Goal: Browse casually: Explore the website without a specific task or goal

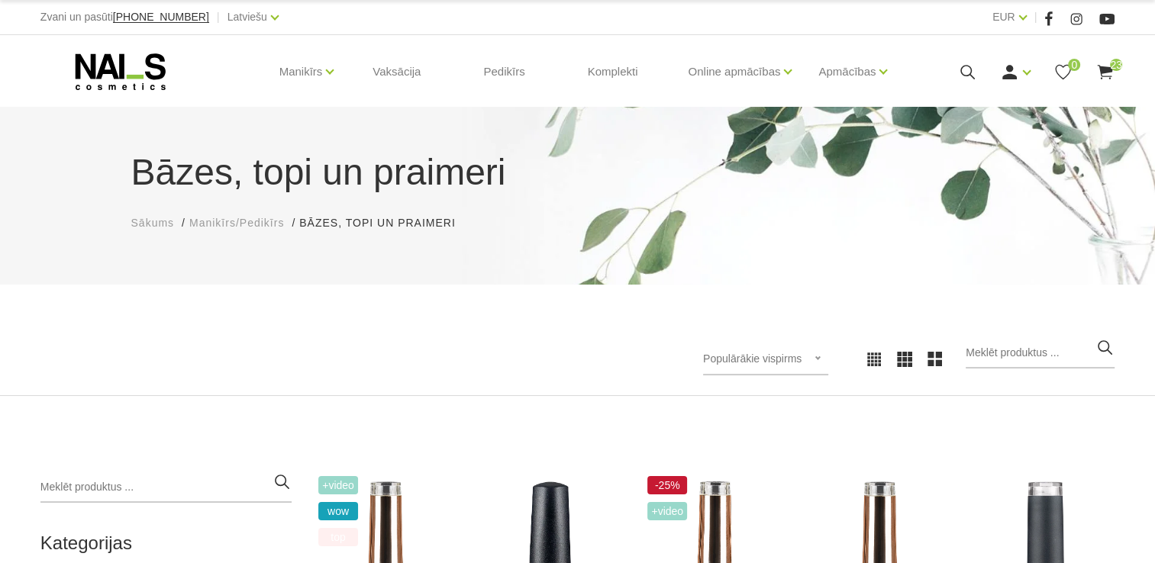
click at [1112, 63] on span "23" at bounding box center [1116, 65] width 12 height 12
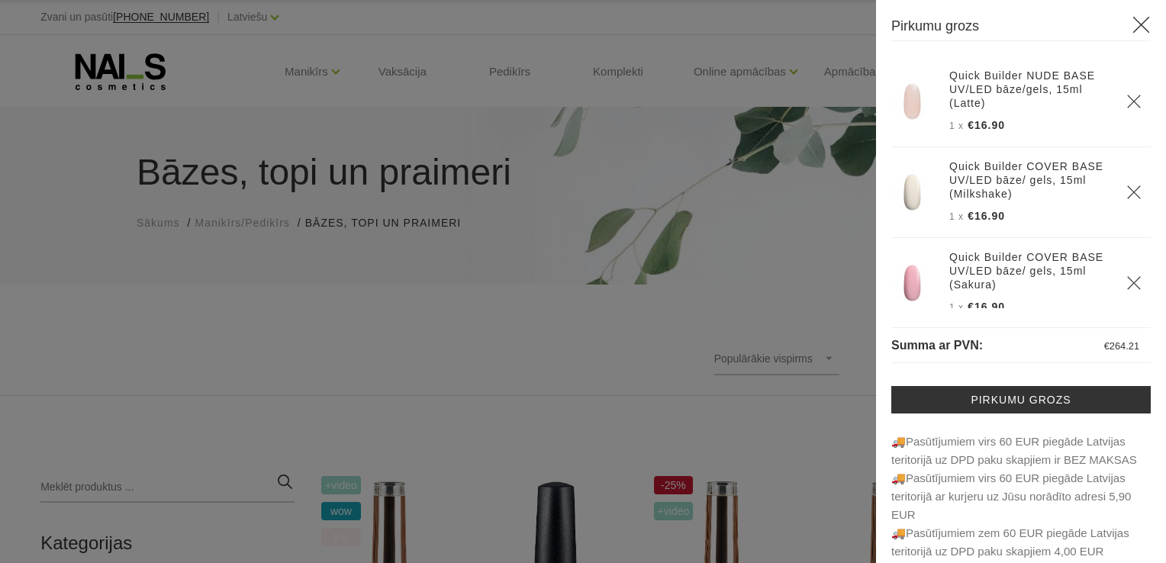
click at [1132, 21] on icon at bounding box center [1141, 24] width 19 height 19
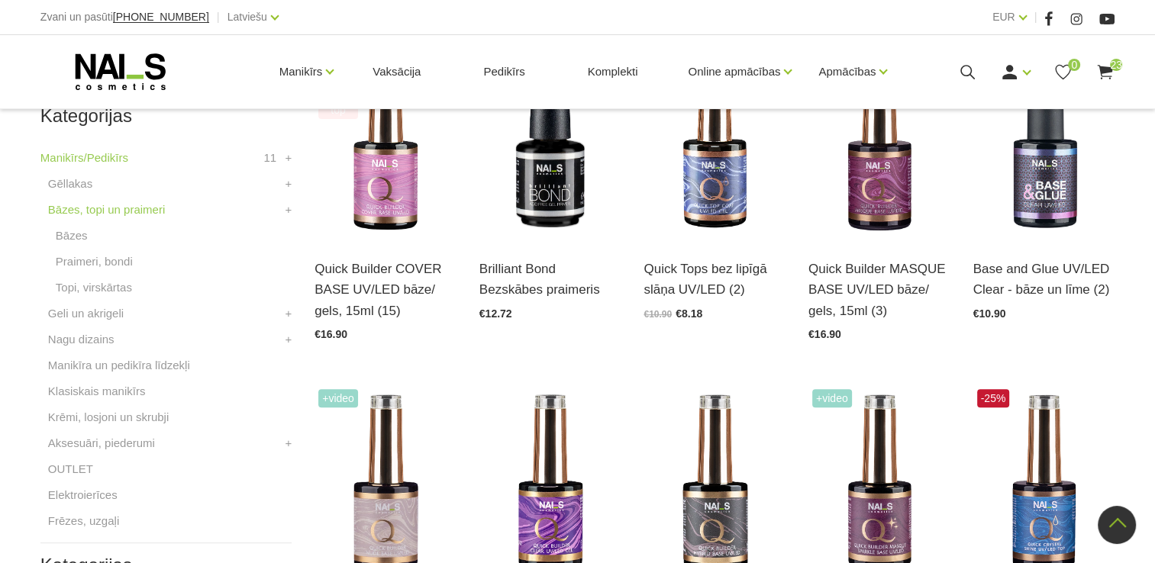
scroll to position [436, 0]
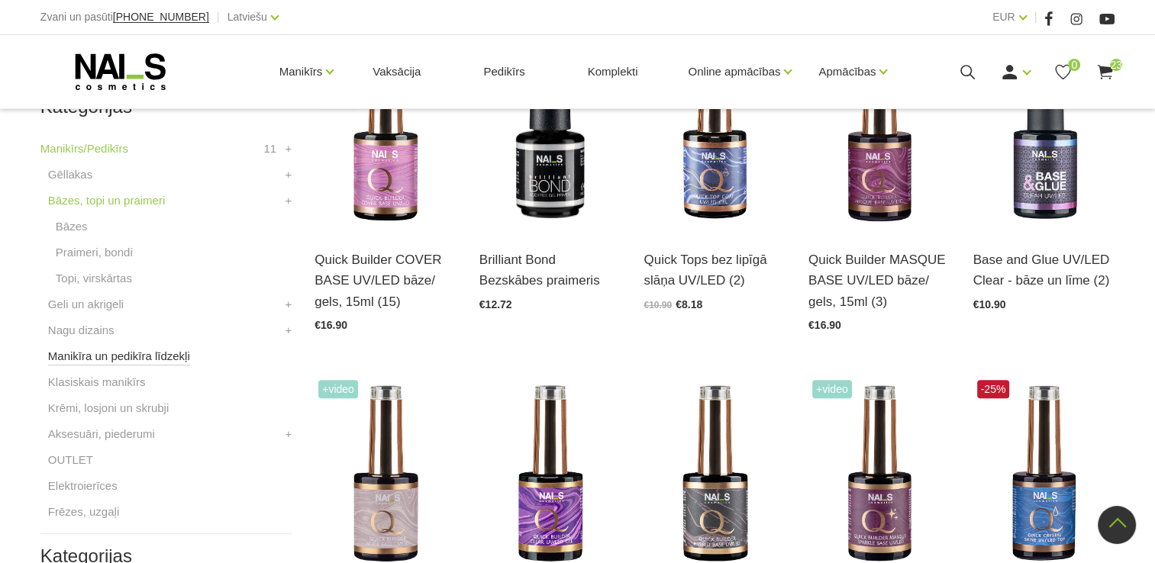
click at [70, 354] on link "Manikīra un pedikīra līdzekļi" at bounding box center [119, 356] width 142 height 18
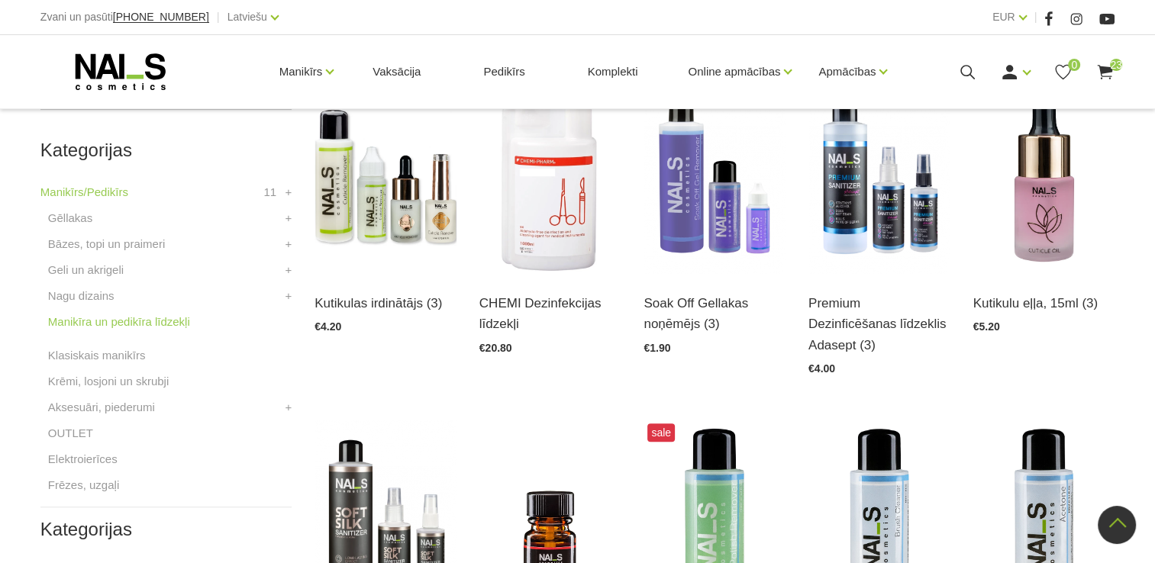
scroll to position [394, 0]
click at [109, 385] on link "Krēmi, losjoni un skrubji" at bounding box center [108, 381] width 121 height 18
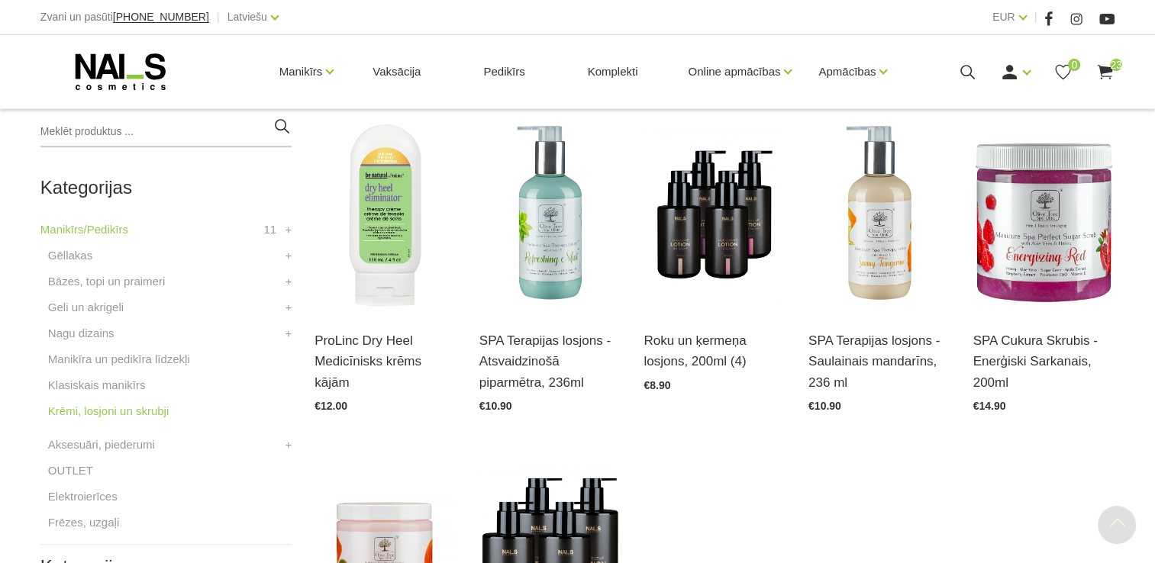
scroll to position [356, 0]
click at [107, 230] on link "Manikīrs/Pedikīrs" at bounding box center [84, 229] width 88 height 18
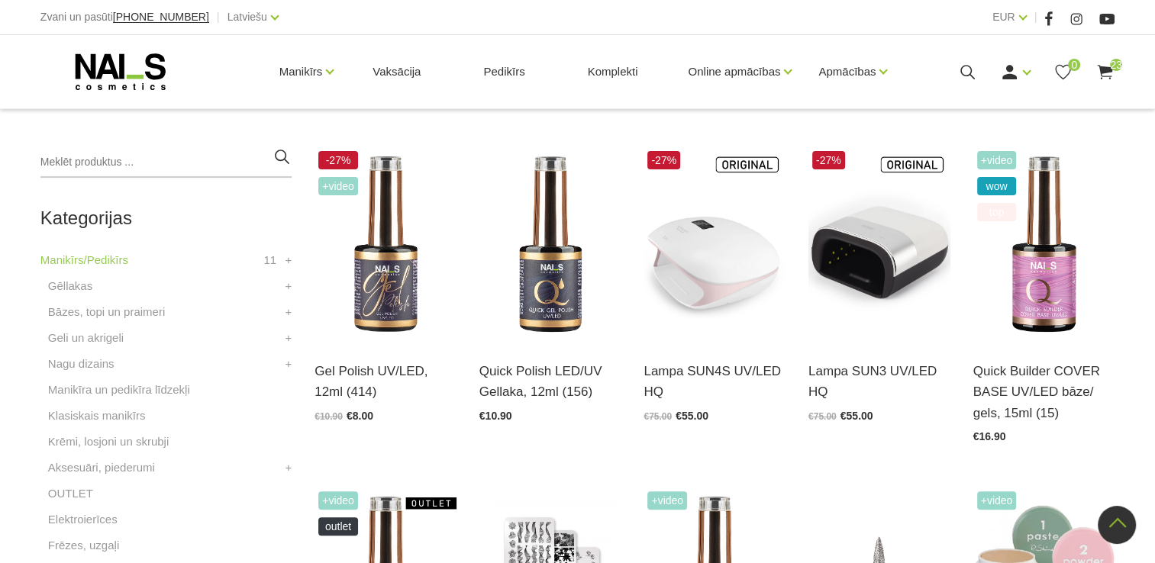
scroll to position [342, 0]
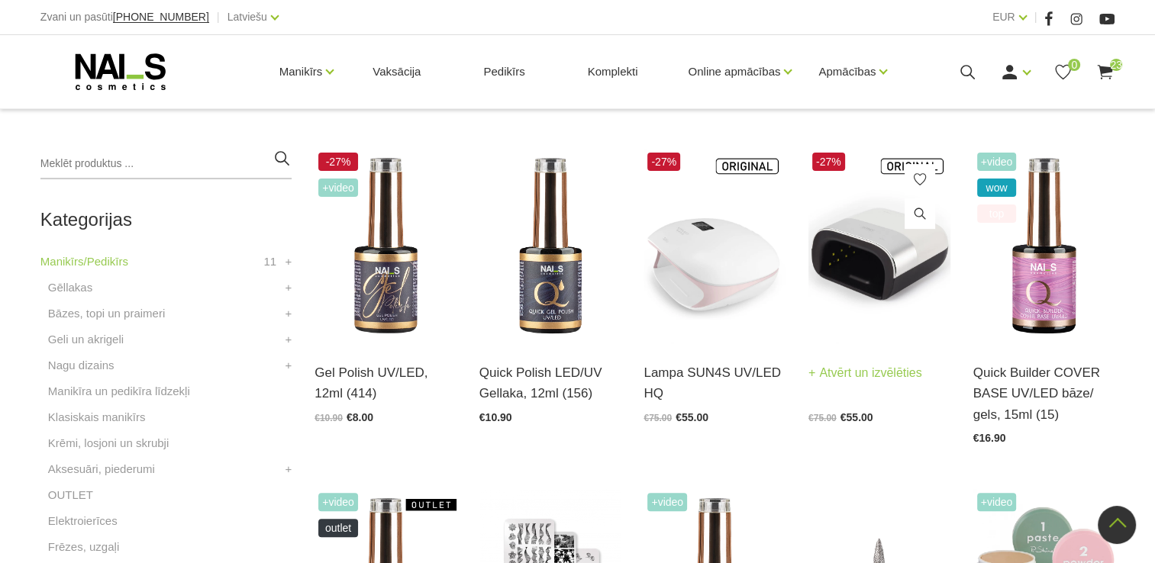
click at [891, 264] on img at bounding box center [879, 246] width 142 height 195
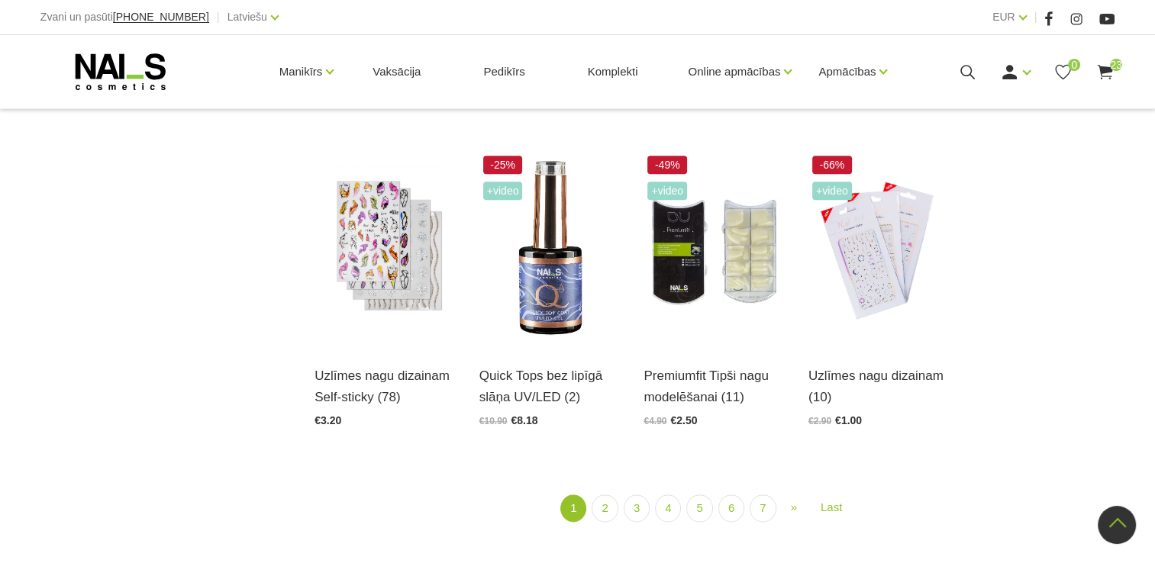
scroll to position [1700, 0]
click at [607, 494] on link "2" at bounding box center [604, 508] width 26 height 28
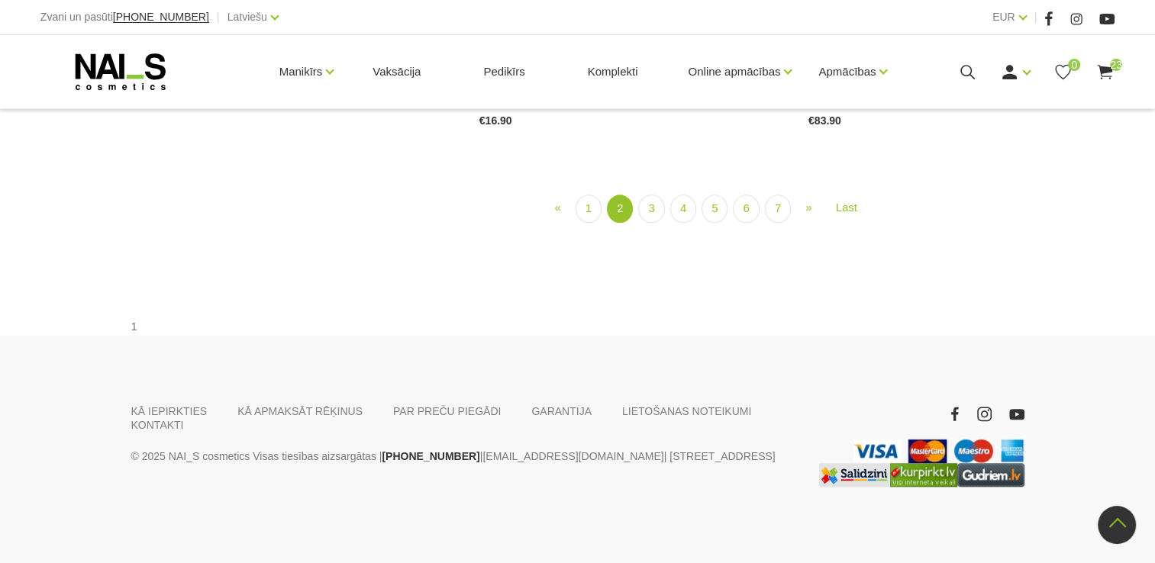
scroll to position [1932, 0]
click at [646, 223] on link "3" at bounding box center [651, 209] width 26 height 28
click at [687, 224] on link "4" at bounding box center [683, 209] width 26 height 28
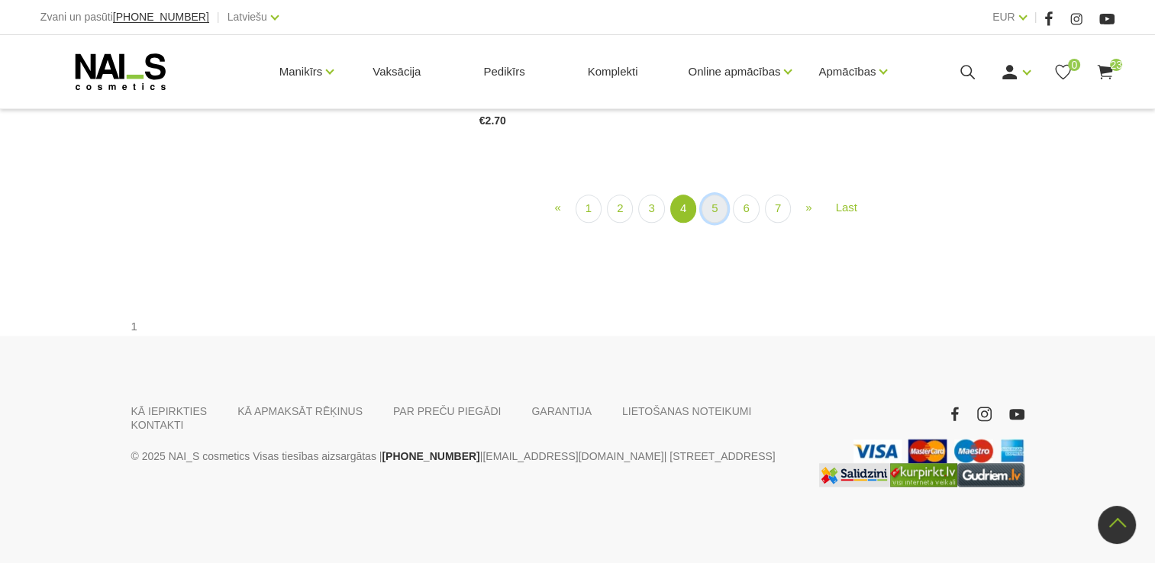
click at [710, 223] on link "5" at bounding box center [714, 209] width 26 height 28
click at [736, 223] on link "6" at bounding box center [737, 209] width 26 height 28
click at [733, 223] on link "7" at bounding box center [737, 209] width 26 height 28
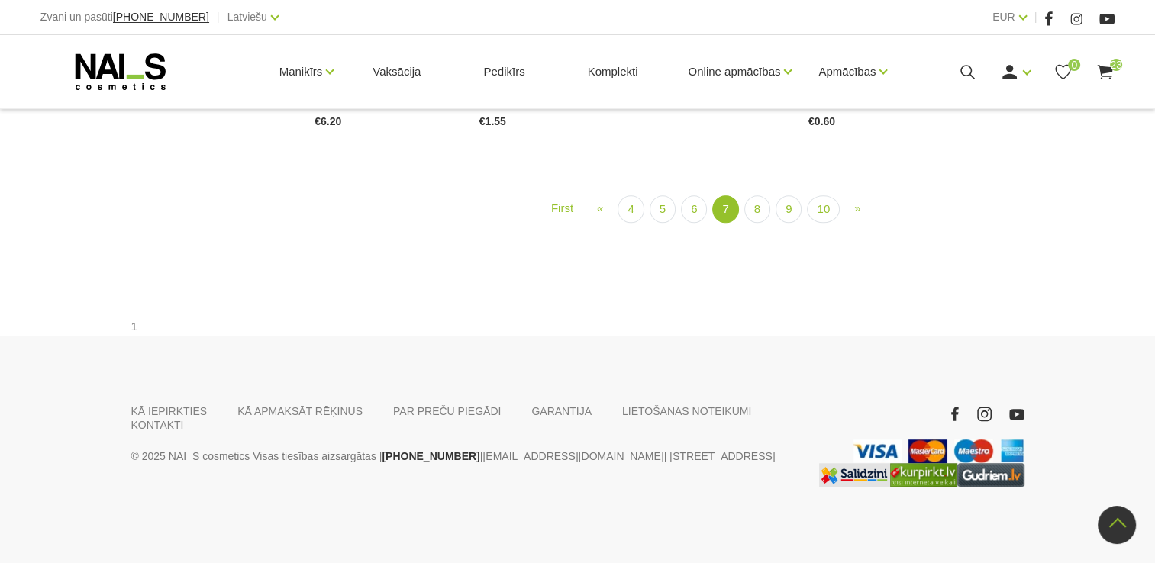
scroll to position [1694, 0]
click at [756, 224] on link "8" at bounding box center [757, 209] width 26 height 28
click at [791, 223] on link "9" at bounding box center [788, 209] width 26 height 28
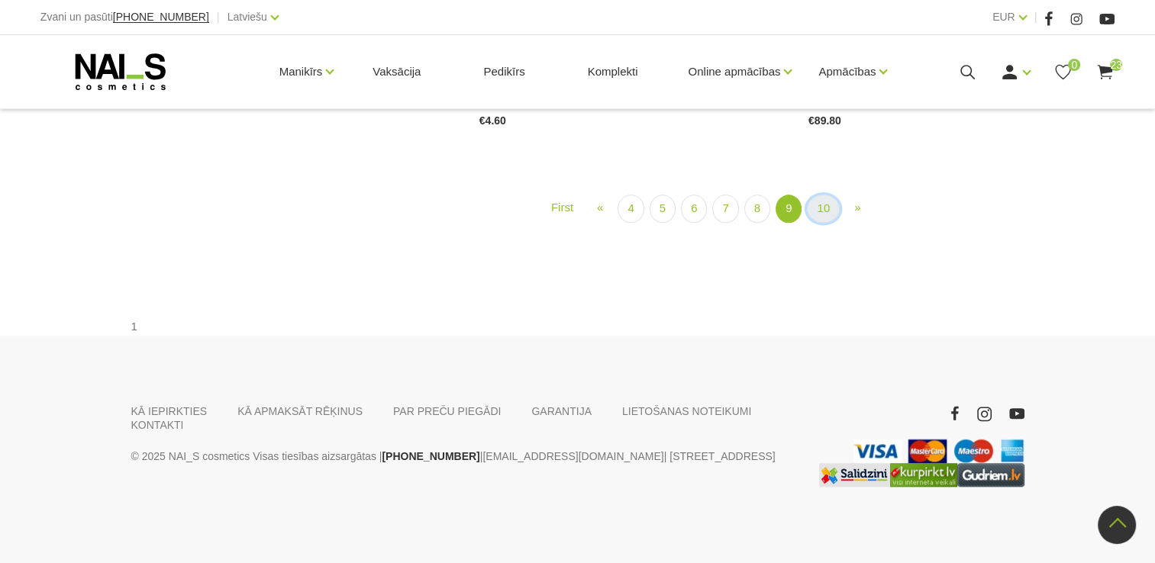
click at [821, 223] on link "10" at bounding box center [823, 209] width 33 height 28
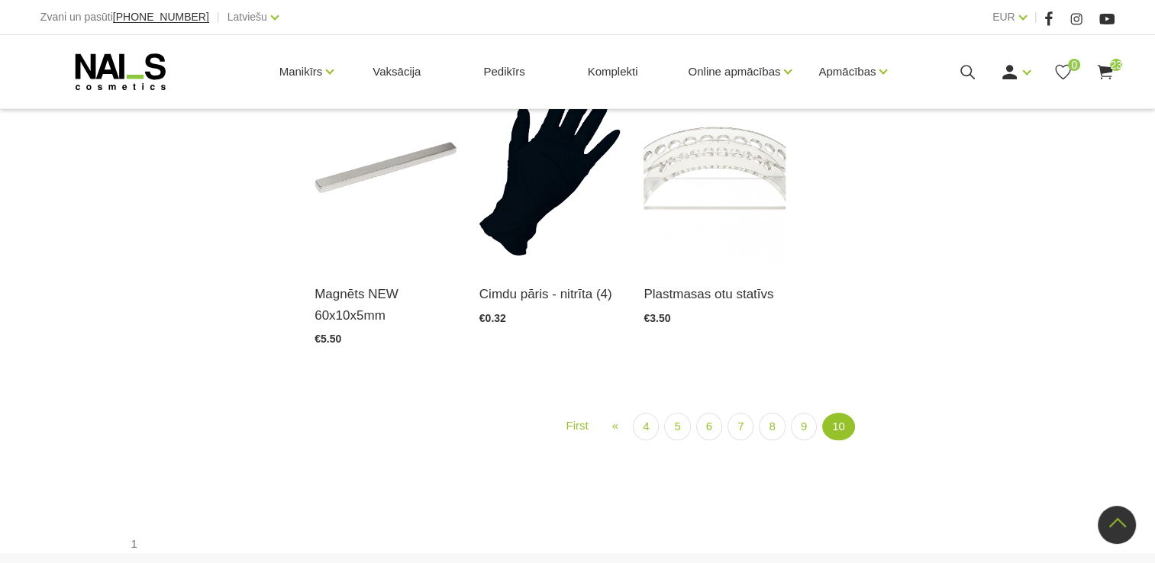
scroll to position [1116, 0]
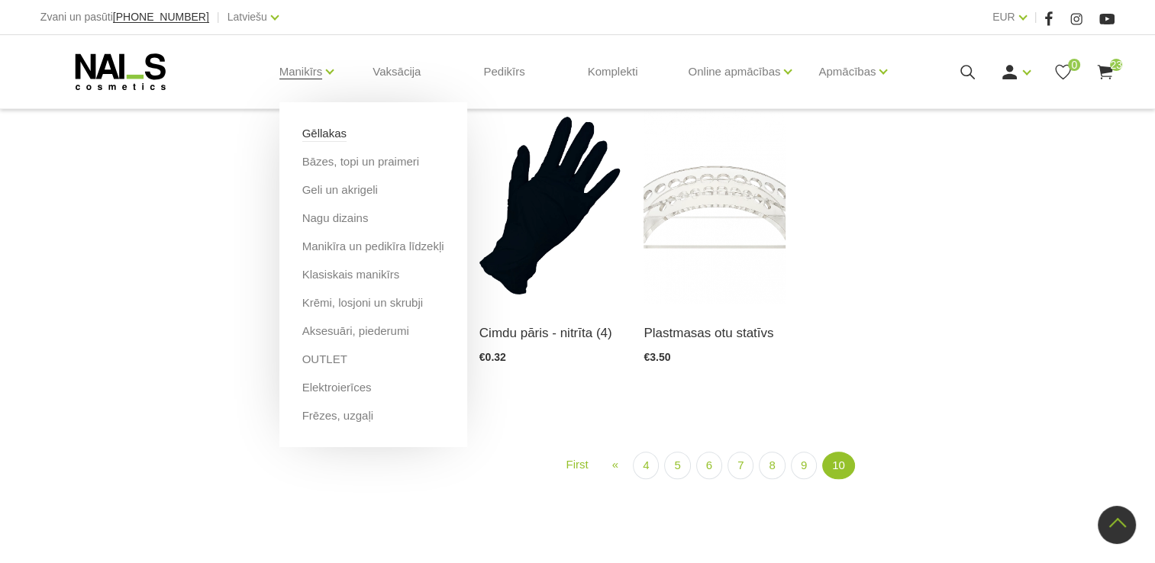
click at [333, 134] on link "Gēllakas" at bounding box center [324, 133] width 44 height 17
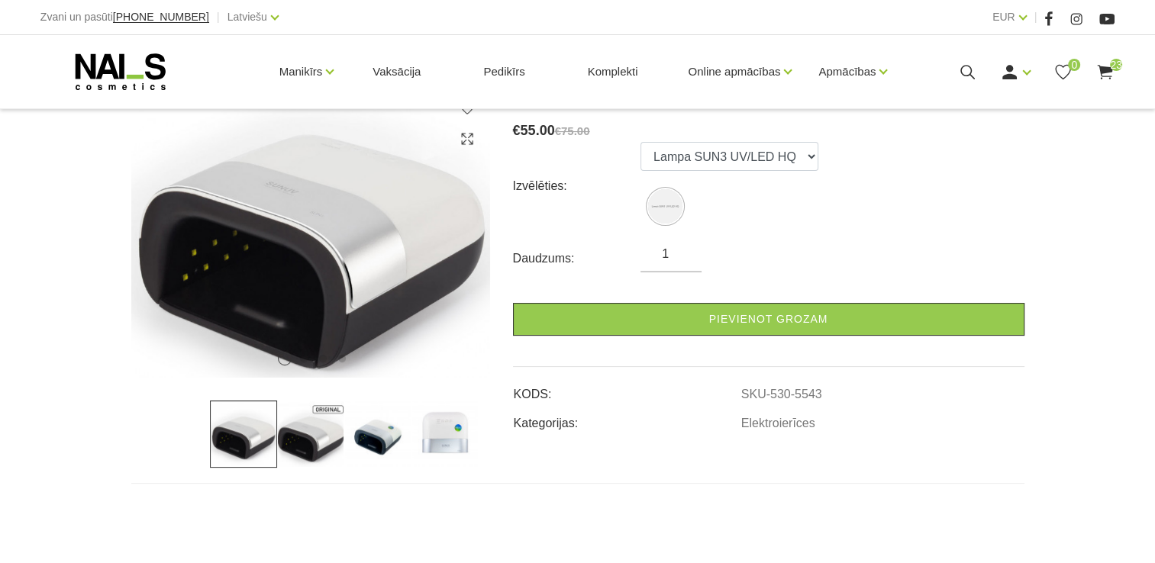
scroll to position [238, 0]
click at [318, 425] on img at bounding box center [310, 433] width 67 height 67
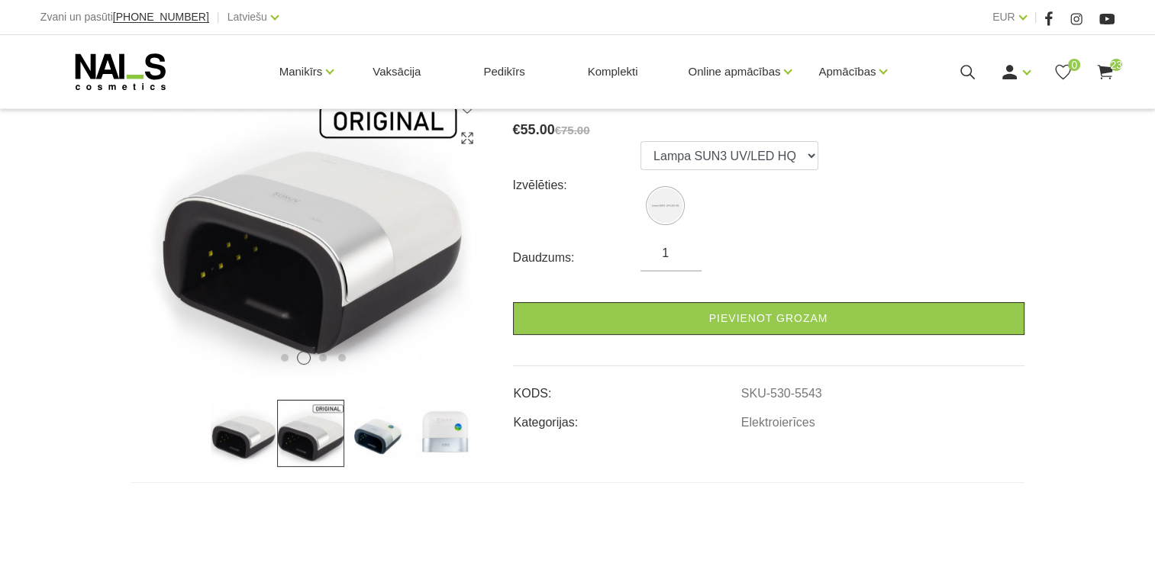
click at [385, 433] on img at bounding box center [377, 433] width 67 height 67
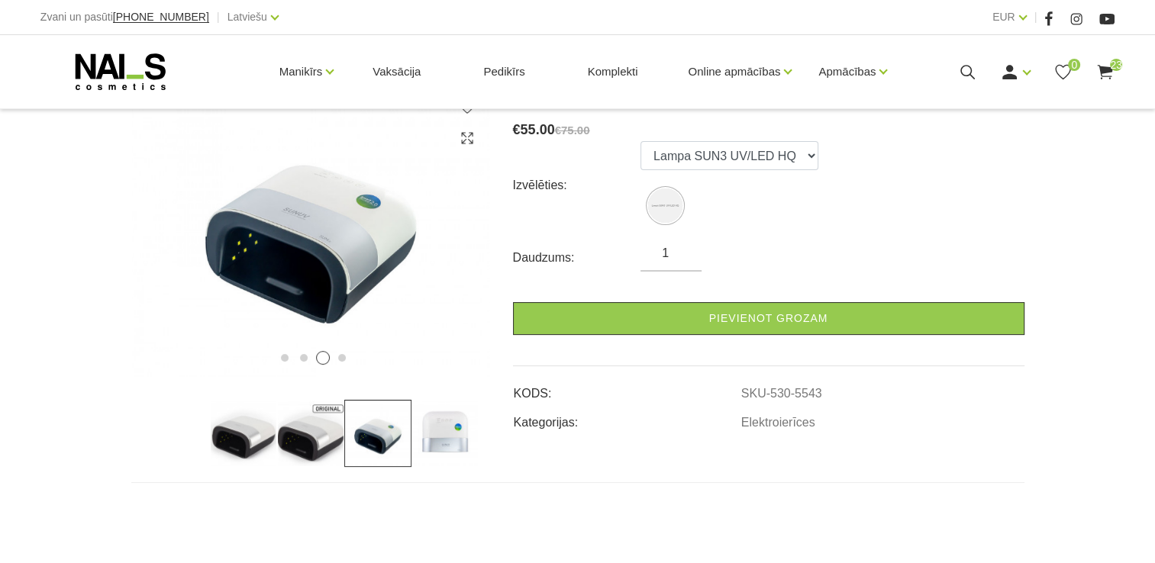
click at [434, 430] on img at bounding box center [444, 433] width 67 height 67
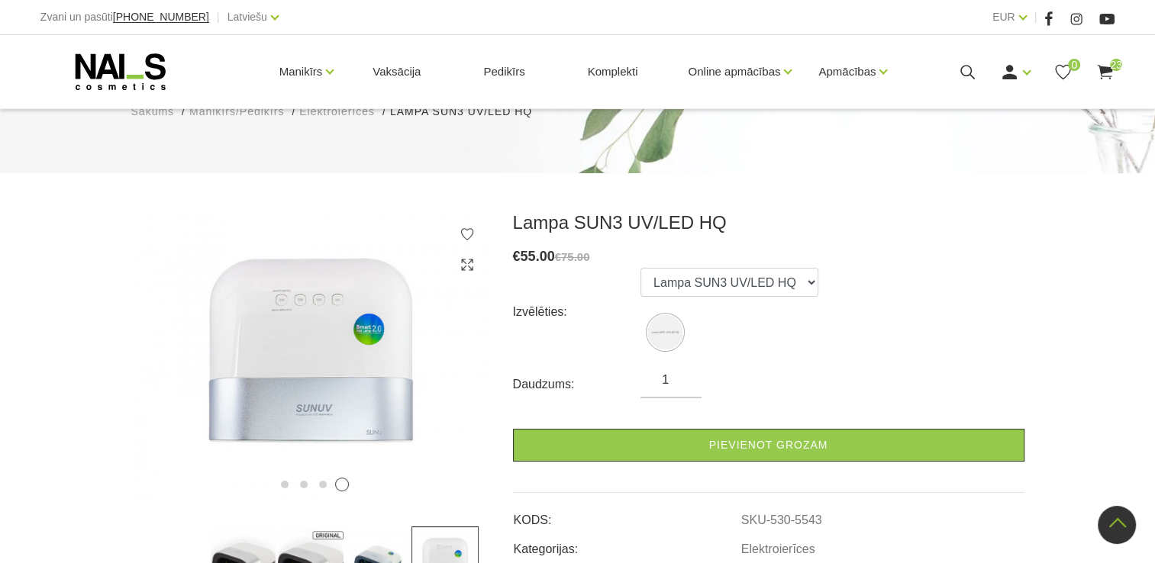
scroll to position [0, 0]
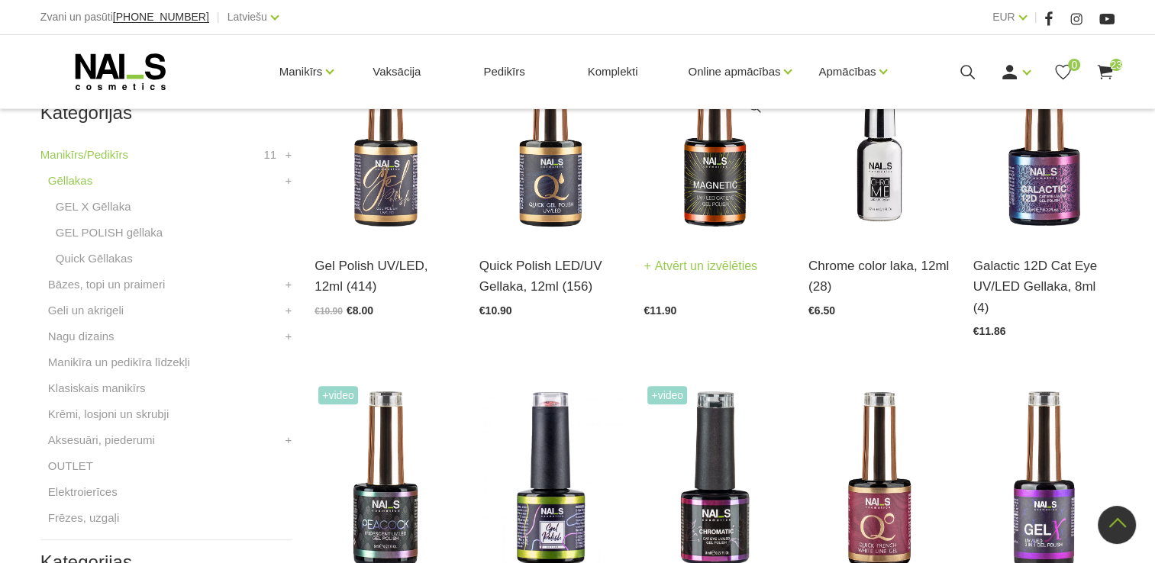
scroll to position [388, 0]
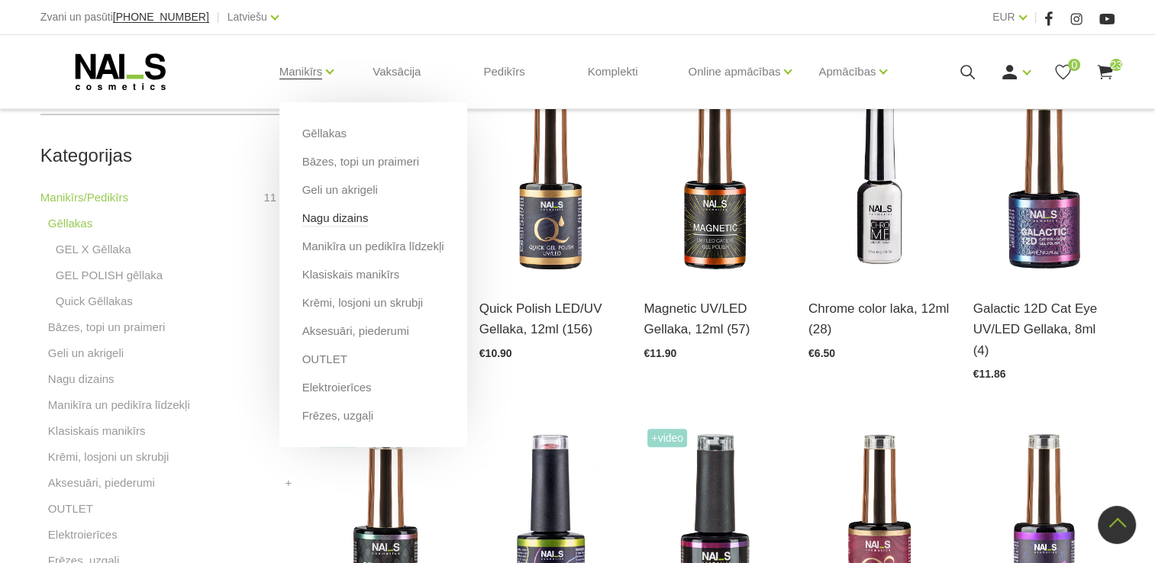
click at [331, 219] on link "Nagu dizains" at bounding box center [335, 218] width 66 height 17
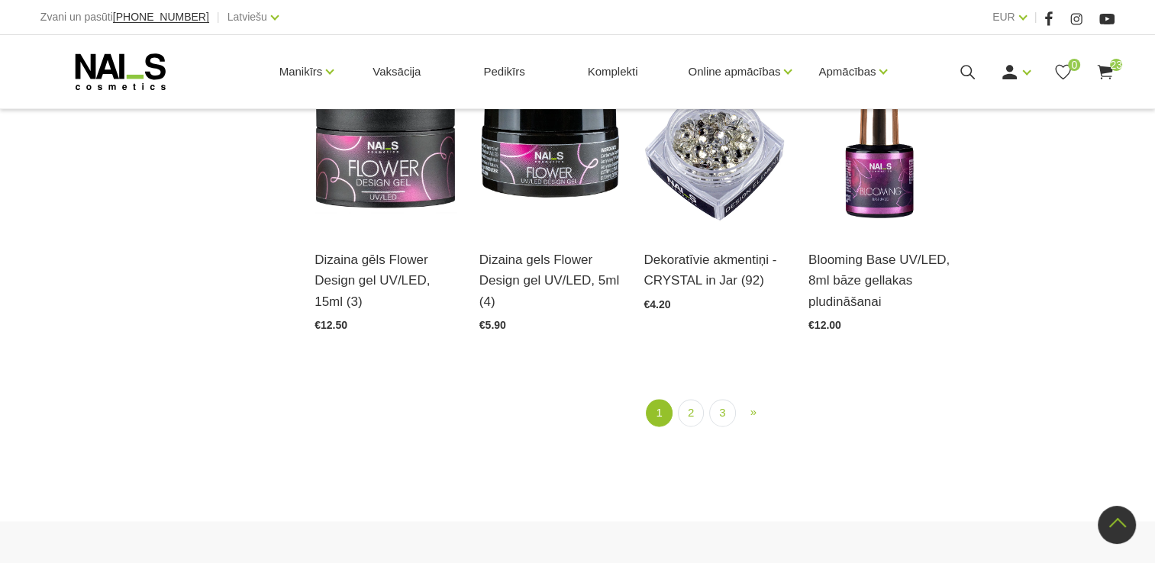
scroll to position [1778, 0]
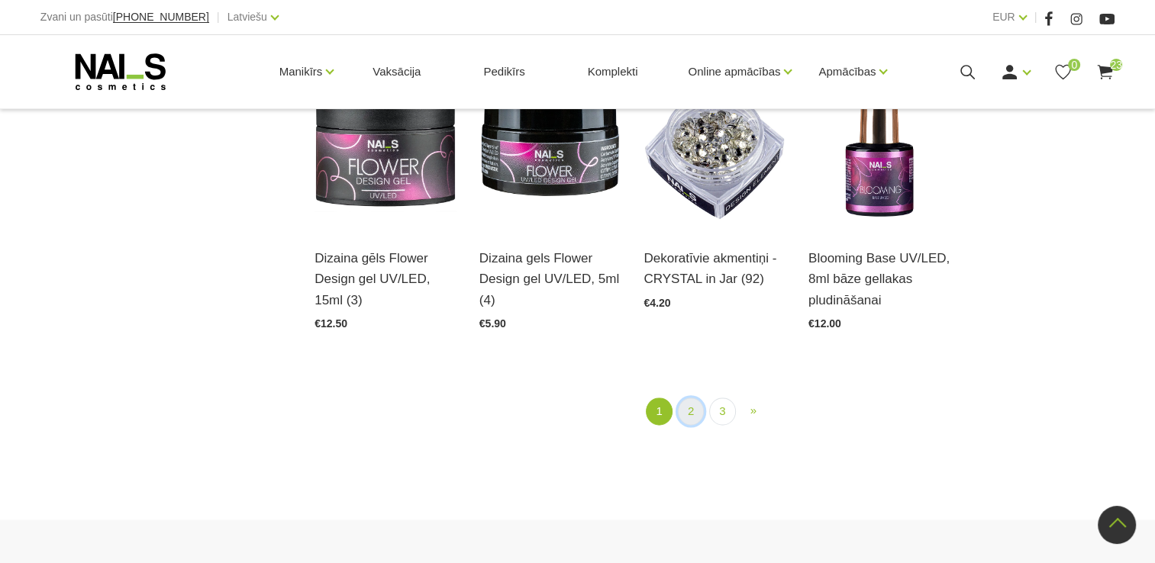
click at [690, 411] on link "2" at bounding box center [691, 412] width 26 height 28
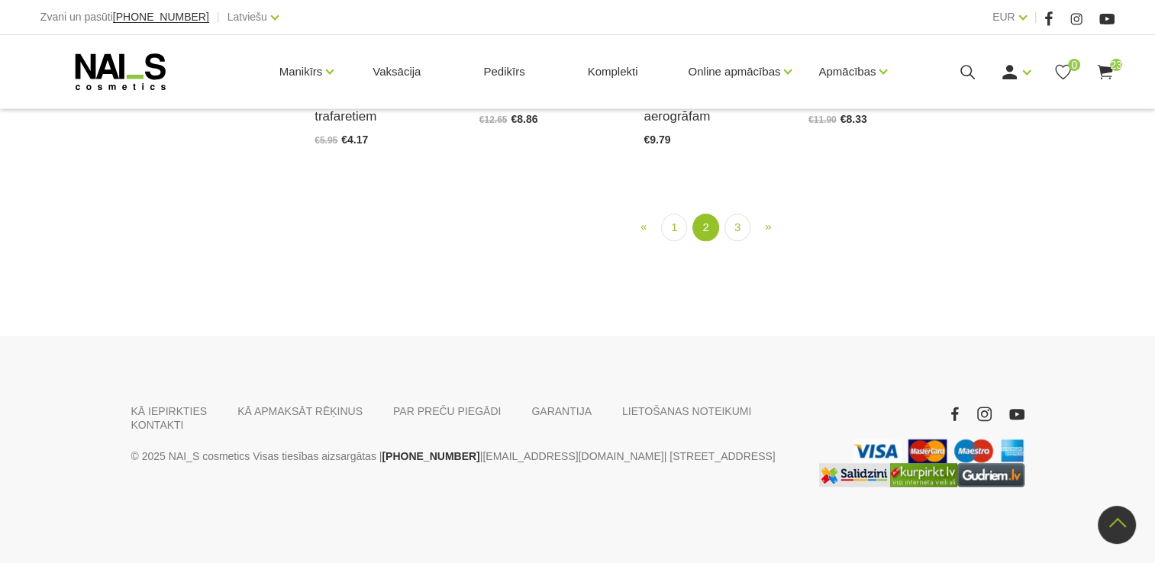
scroll to position [1695, 0]
click at [739, 242] on link "3" at bounding box center [737, 228] width 26 height 28
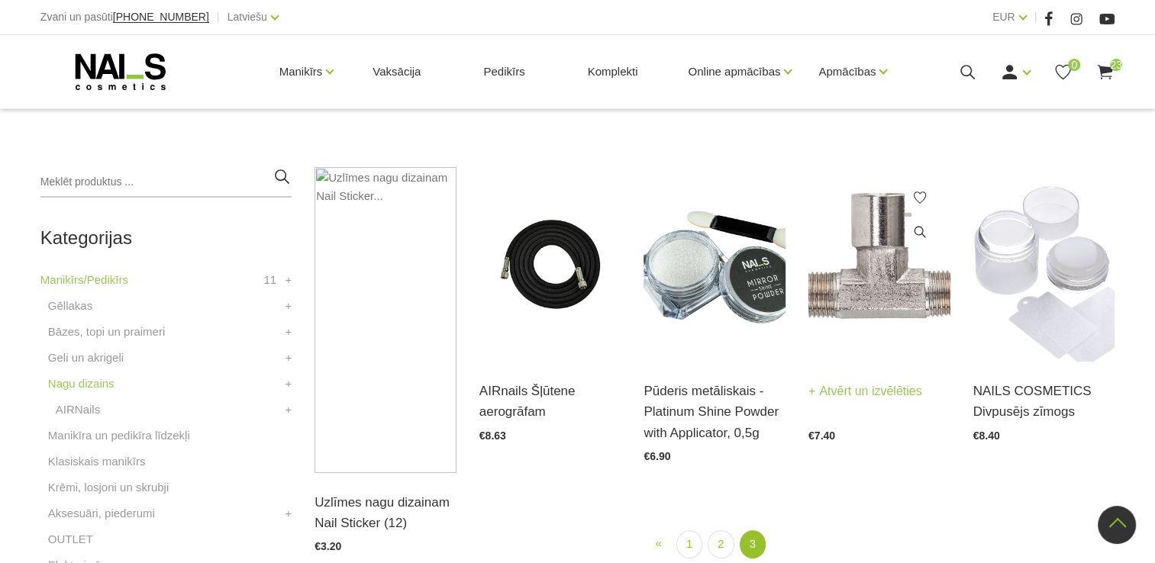
scroll to position [292, 0]
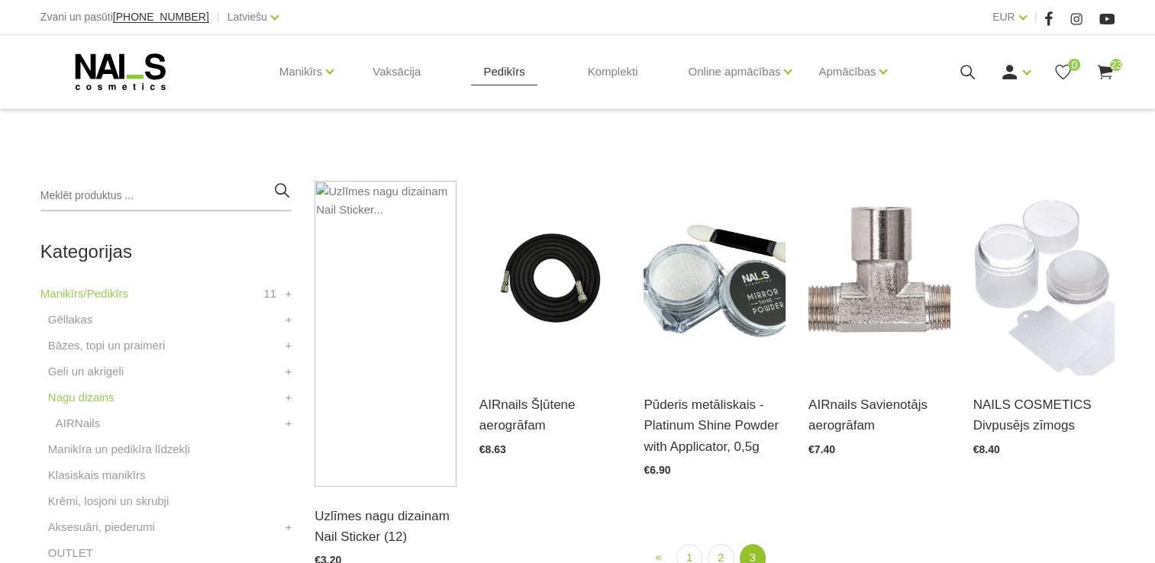
click at [494, 71] on link "Pedikīrs" at bounding box center [504, 71] width 66 height 73
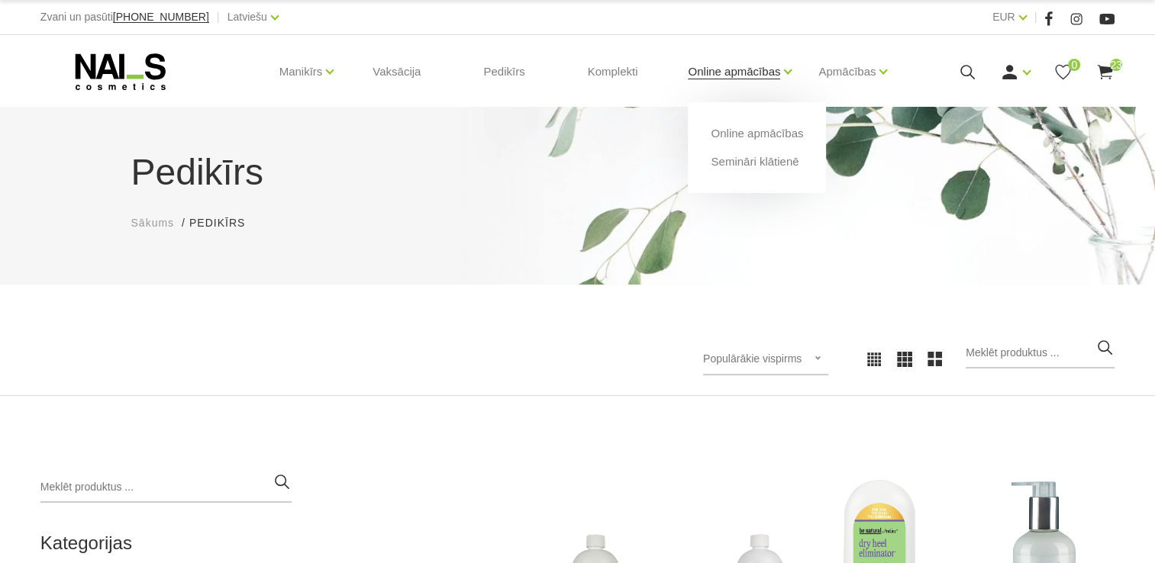
click at [759, 64] on link "Online apmācības" at bounding box center [734, 71] width 92 height 61
click at [778, 69] on link "Online apmācības" at bounding box center [734, 71] width 92 height 61
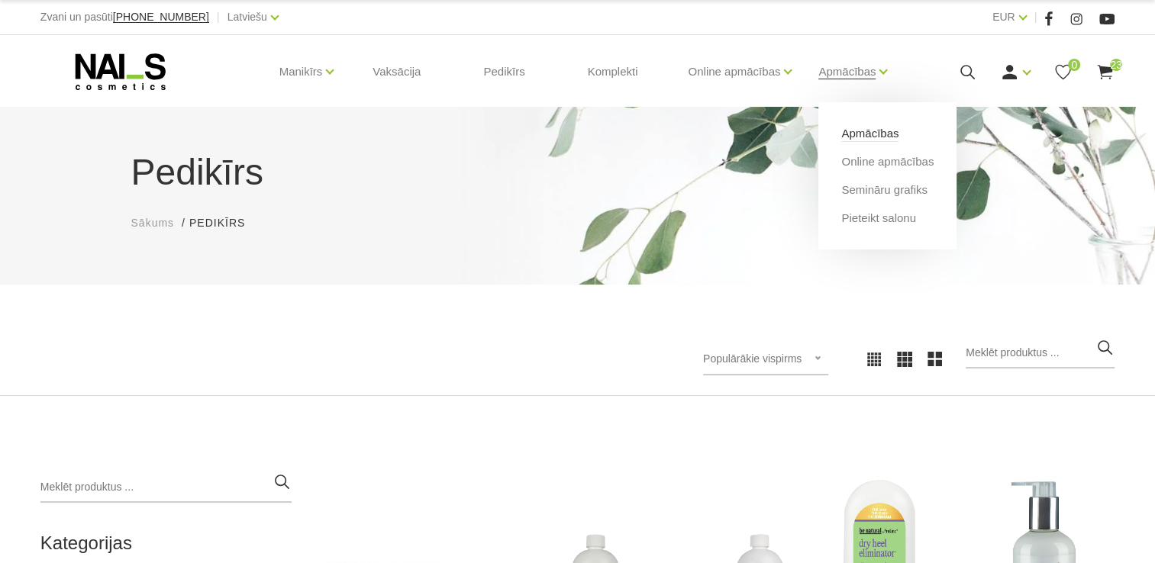
click at [862, 134] on link "Apmācības" at bounding box center [869, 133] width 57 height 17
